Goal: Task Accomplishment & Management: Manage account settings

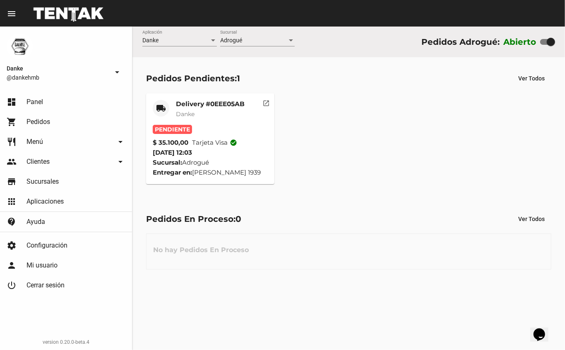
click at [191, 104] on mat-card-title "Delivery #0EEE05AB" at bounding box center [210, 104] width 69 height 8
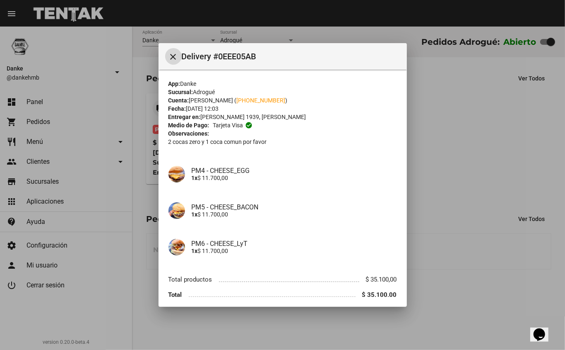
scroll to position [34, 0]
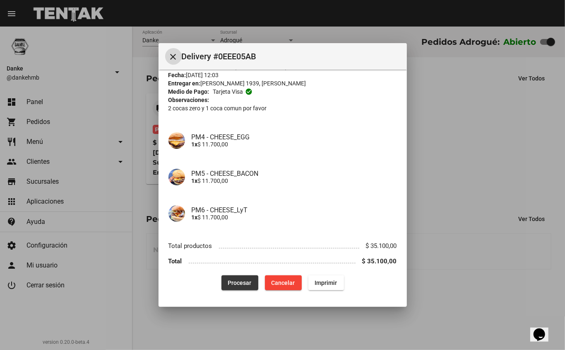
click at [227, 287] on button "Procesar" at bounding box center [240, 282] width 37 height 15
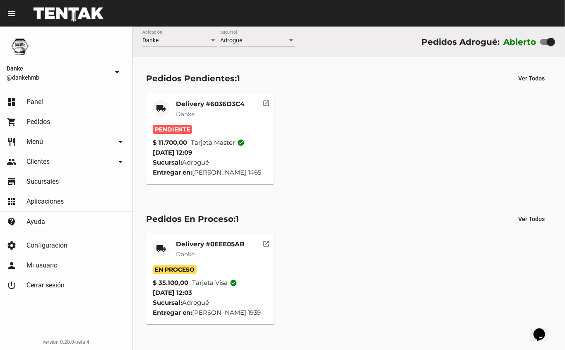
click at [190, 101] on mat-card-title "Delivery #6036D3C4" at bounding box center [210, 104] width 69 height 8
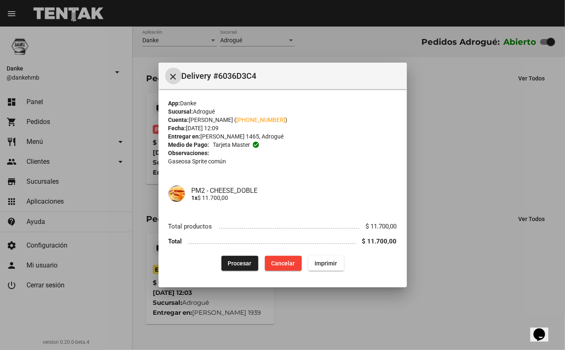
click at [237, 260] on span "Procesar" at bounding box center [240, 263] width 24 height 7
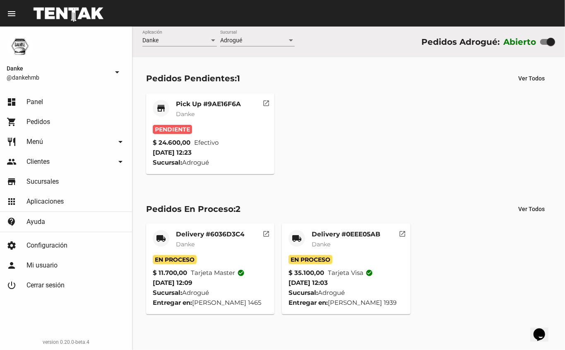
click at [186, 100] on mat-card-title "Pick Up #9AE16F6A" at bounding box center [208, 104] width 65 height 8
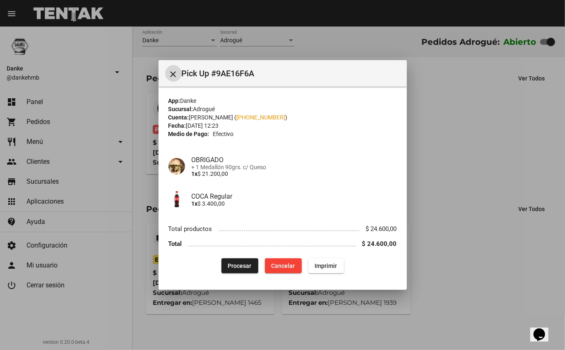
click at [241, 265] on span "Procesar" at bounding box center [240, 265] width 24 height 7
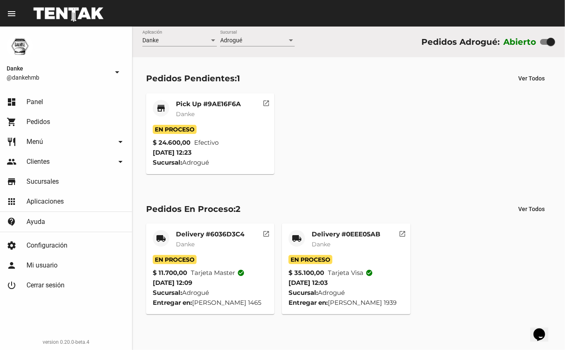
click at [185, 102] on mat-card-title "Pick Up #9AE16F6A" at bounding box center [208, 104] width 65 height 8
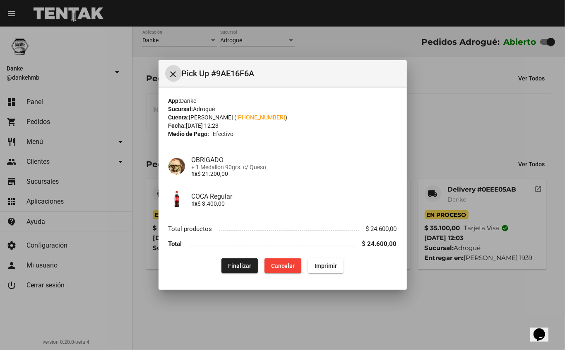
click at [463, 307] on div at bounding box center [282, 175] width 565 height 350
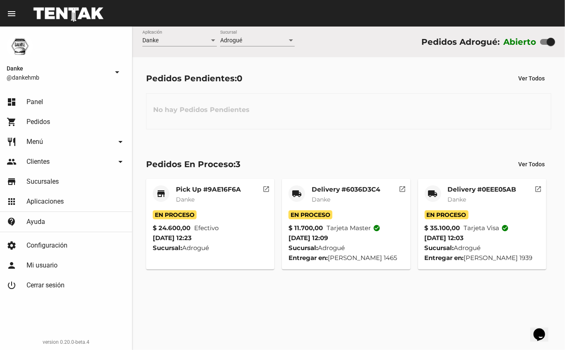
click at [330, 188] on mat-card-title "Delivery #6036D3C4" at bounding box center [346, 189] width 69 height 8
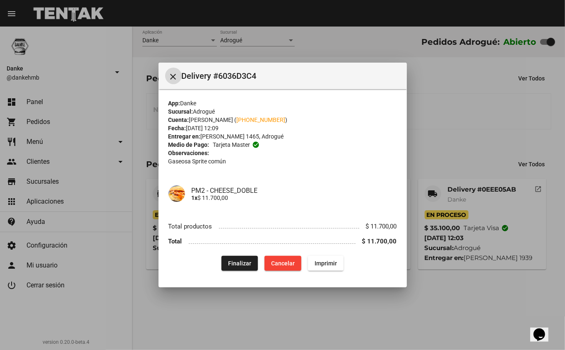
click at [230, 262] on span "Finalizar" at bounding box center [239, 263] width 23 height 7
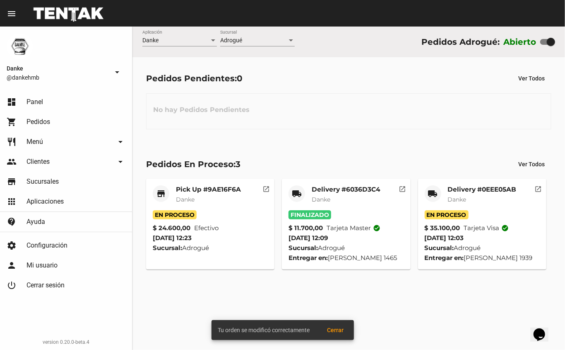
click at [466, 189] on mat-card-title "Delivery #0EEE05AB" at bounding box center [482, 189] width 69 height 8
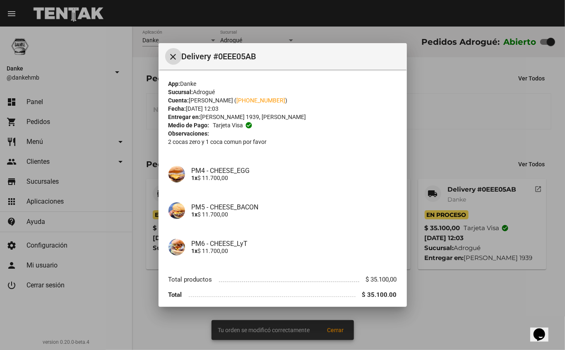
scroll to position [34, 0]
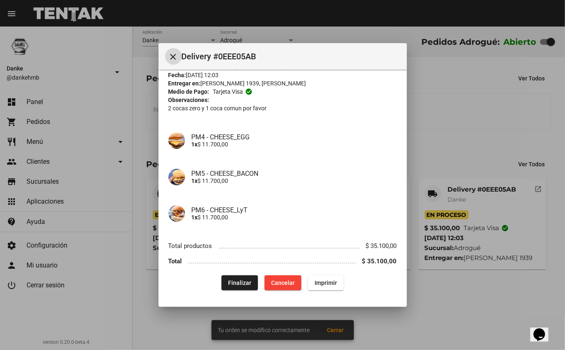
click at [236, 282] on span "Finalizar" at bounding box center [239, 282] width 23 height 7
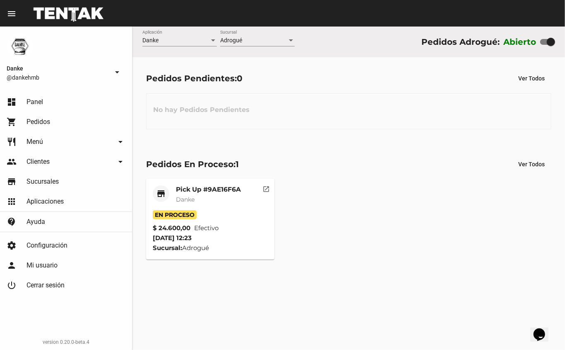
click at [178, 189] on mat-card-title "Pick Up #9AE16F6A" at bounding box center [208, 189] width 65 height 8
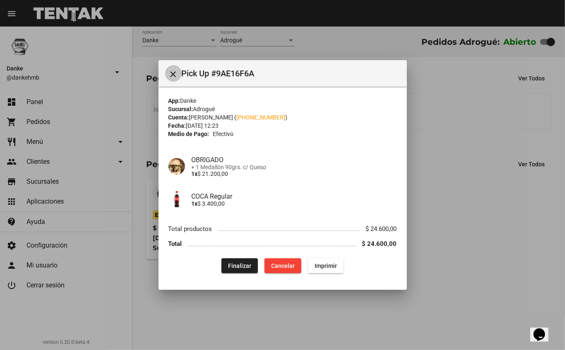
click at [172, 73] on mat-icon "close" at bounding box center [174, 74] width 10 height 10
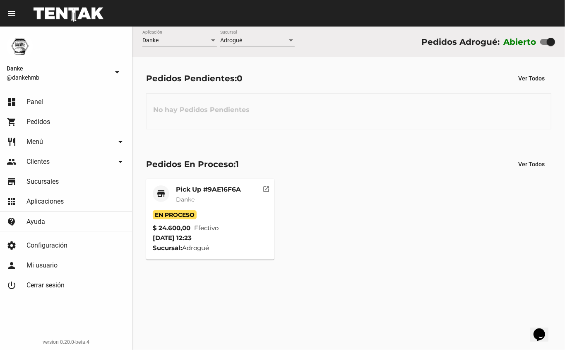
click at [189, 188] on mat-card-title "Pick Up #9AE16F6A" at bounding box center [208, 189] width 65 height 8
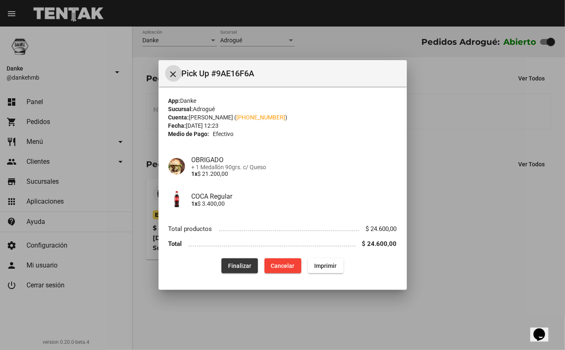
click at [239, 264] on span "Finalizar" at bounding box center [239, 265] width 23 height 7
